Goal: Navigation & Orientation: Find specific page/section

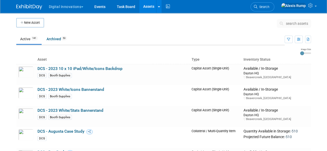
click at [83, 6] on span "button" at bounding box center [82, 6] width 2 height 1
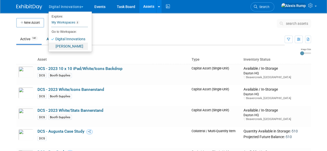
click at [74, 46] on link "[PERSON_NAME]" at bounding box center [68, 46] width 39 height 7
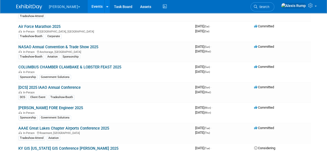
scroll to position [1377, 0]
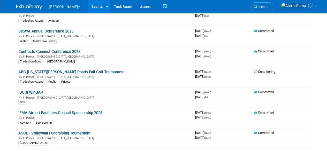
click at [38, 90] on link "[DCS] WinGAP" at bounding box center [30, 92] width 25 height 5
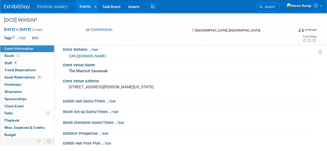
scroll to position [5, 0]
click at [21, 60] on link "4 Staff 4" at bounding box center [27, 63] width 54 height 7
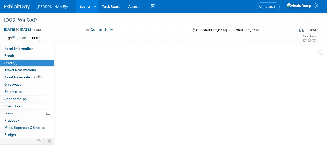
scroll to position [0, 0]
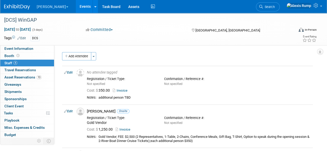
click at [30, 57] on link "Booth" at bounding box center [27, 56] width 54 height 7
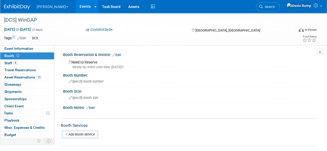
click at [26, 65] on link "4 Staff 4" at bounding box center [27, 63] width 54 height 7
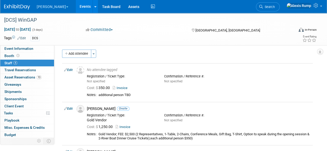
scroll to position [1, 0]
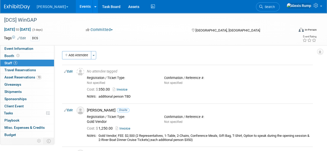
click at [19, 70] on span "Travel Reservations 0" at bounding box center [20, 70] width 32 height 4
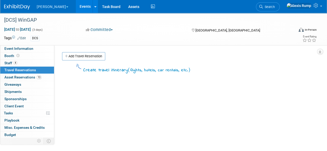
click at [30, 49] on span "Event Information" at bounding box center [18, 49] width 29 height 4
